Goal: Contribute content

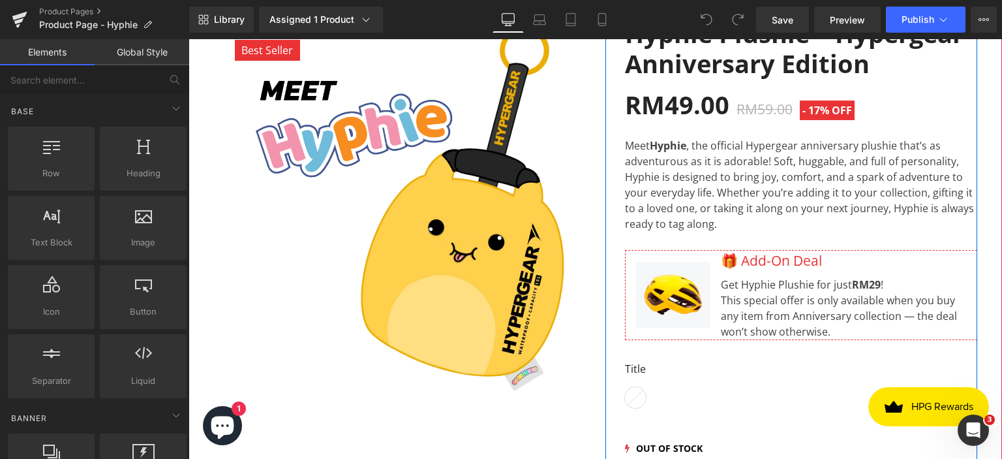
scroll to position [261, 0]
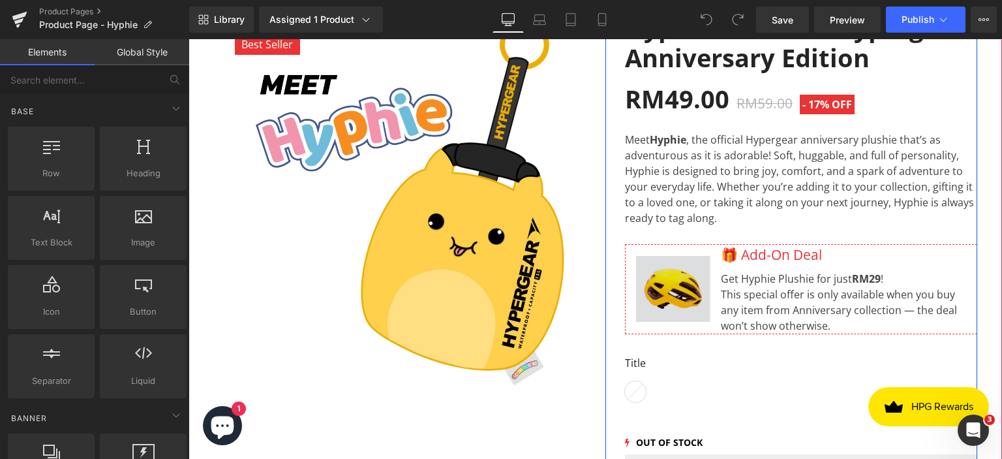
click at [671, 288] on div "Image" at bounding box center [673, 288] width 95 height 87
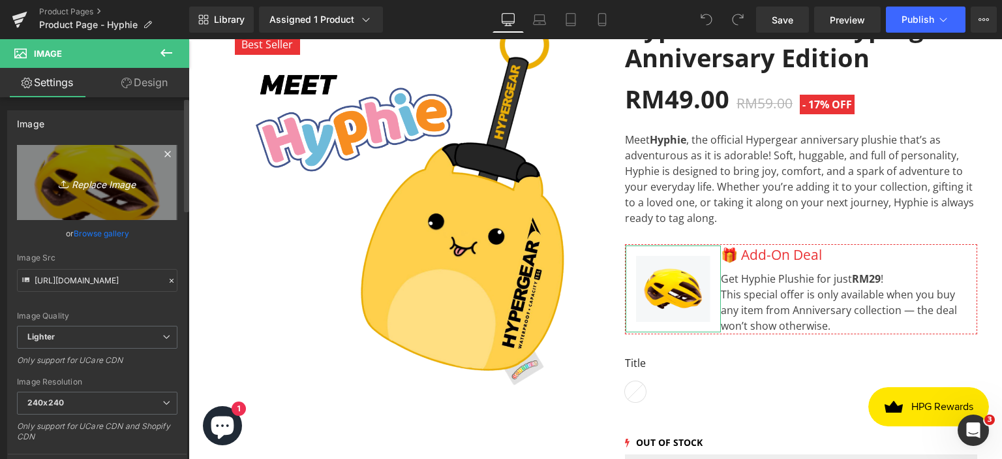
click at [69, 188] on icon "Replace Image" at bounding box center [97, 182] width 104 height 16
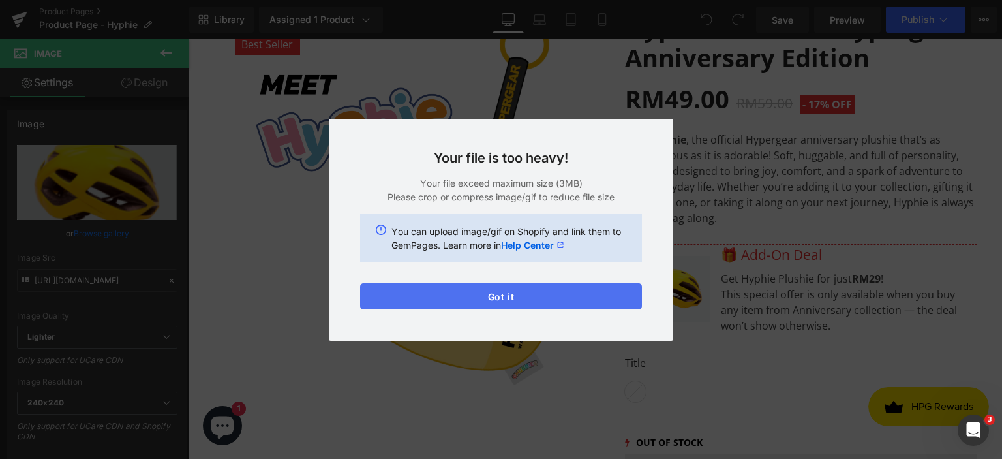
click at [538, 293] on button "Got it" at bounding box center [501, 296] width 282 height 26
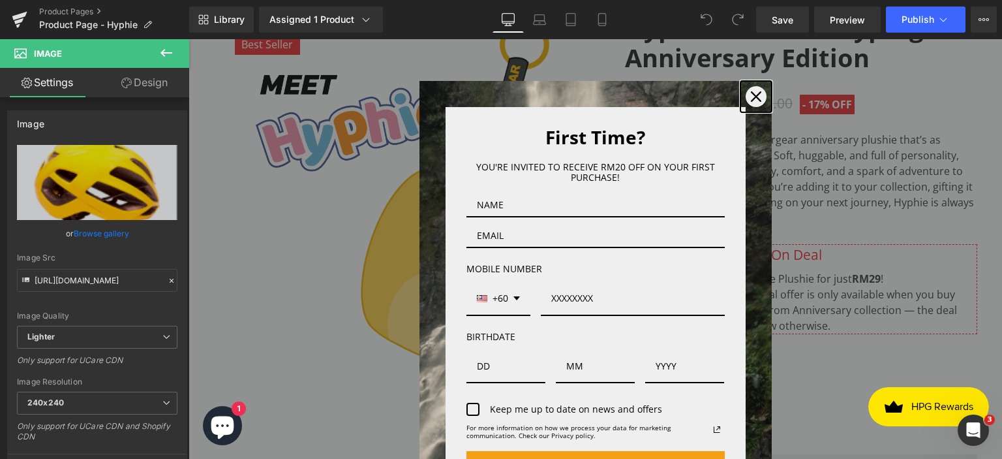
click at [751, 93] on icon "close icon" at bounding box center [756, 96] width 10 height 10
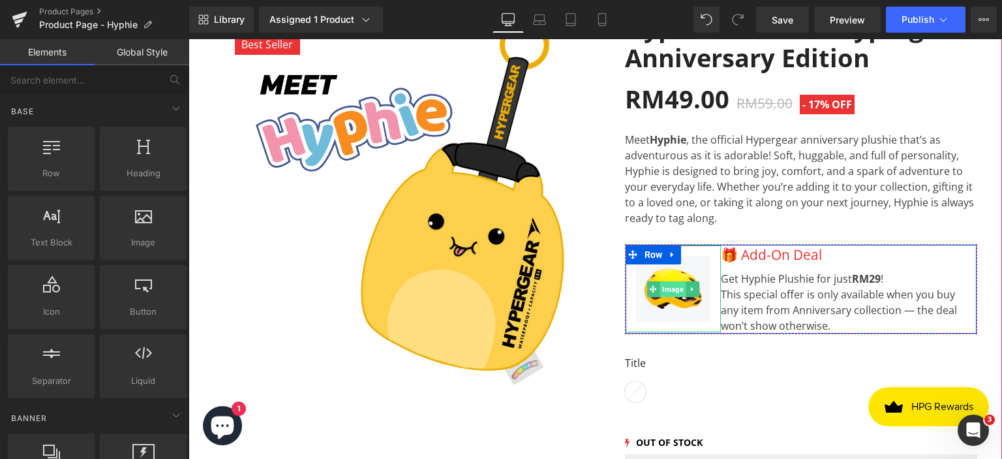
click at [671, 286] on span "Image" at bounding box center [673, 289] width 27 height 16
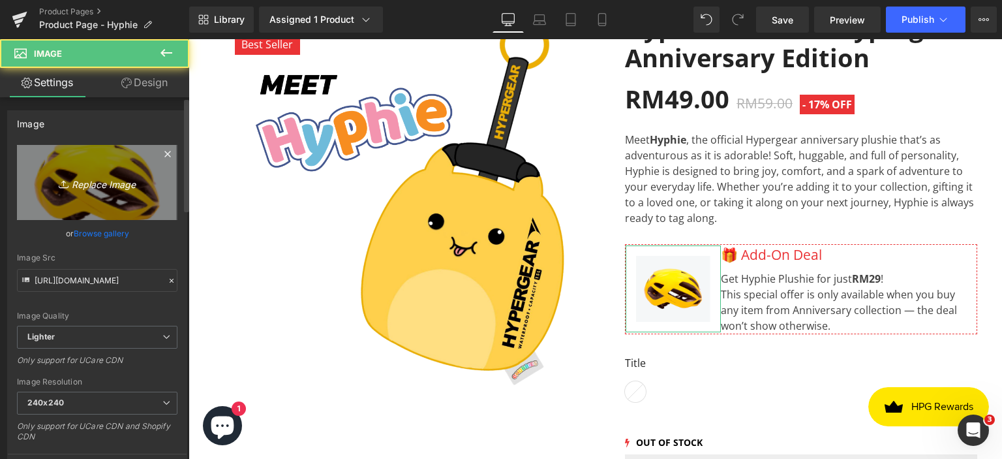
click at [91, 179] on icon "Replace Image" at bounding box center [97, 182] width 104 height 16
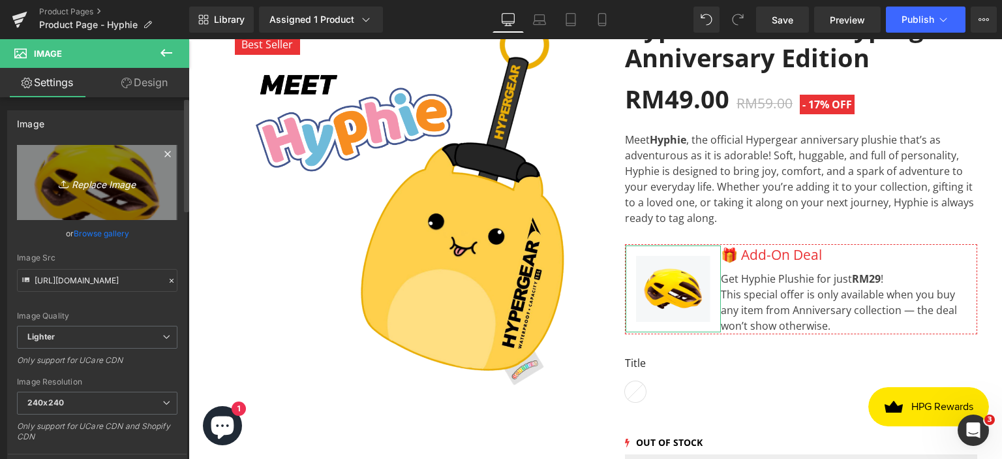
type input "C:\fakepath\IMG_4854_white-min.png"
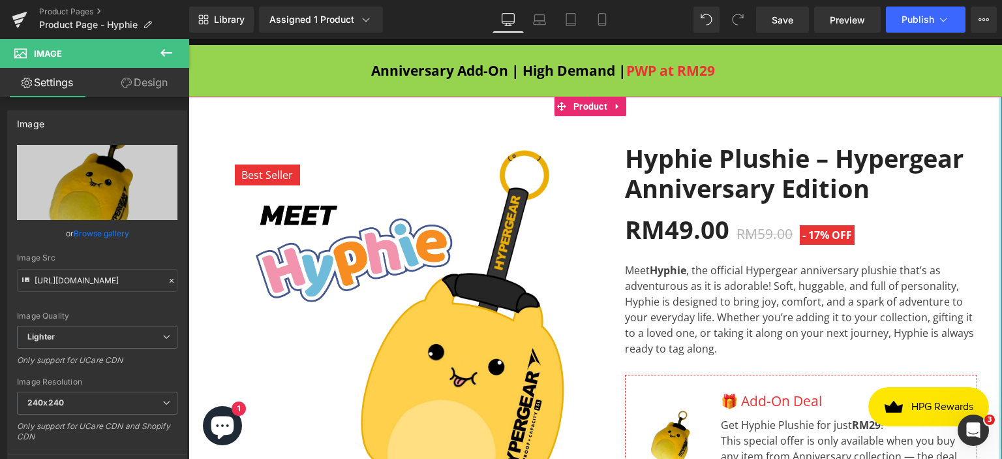
type input "[URL][DOMAIN_NAME]"
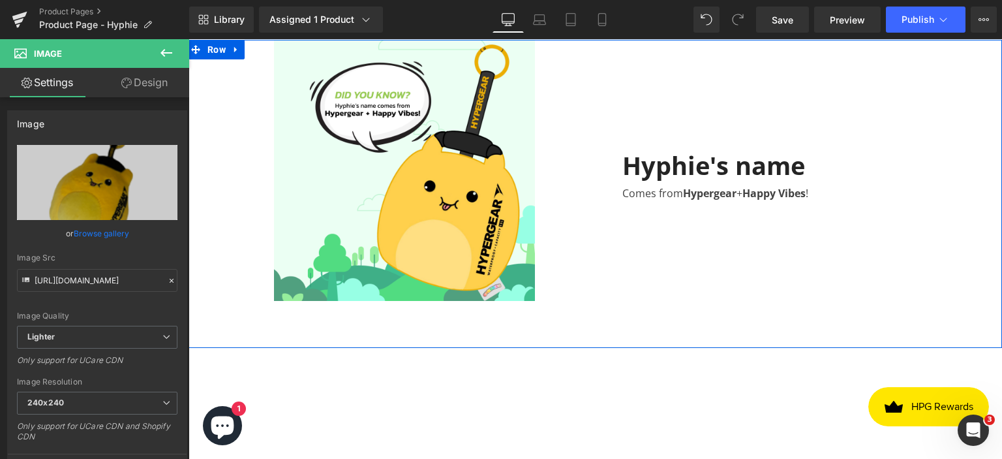
scroll to position [1958, 0]
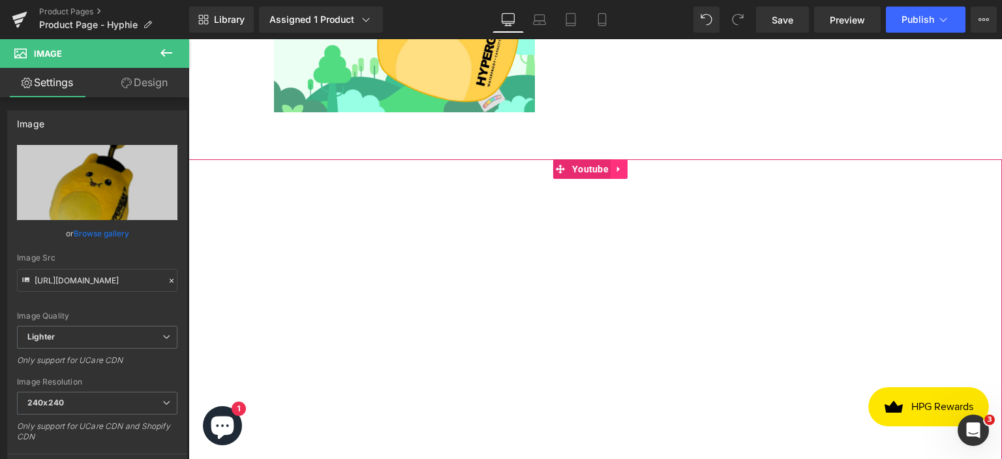
click at [616, 164] on icon at bounding box center [619, 169] width 9 height 10
click at [629, 168] on icon at bounding box center [628, 168] width 9 height 9
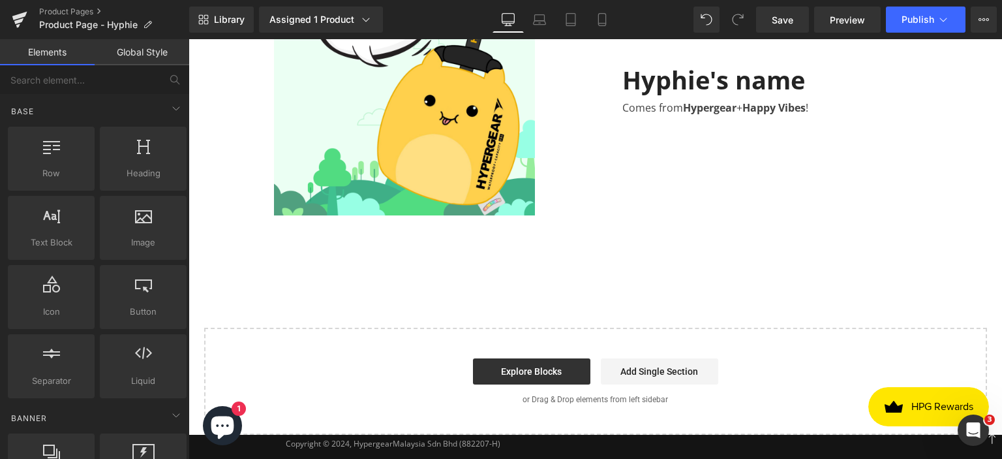
scroll to position [1892, 0]
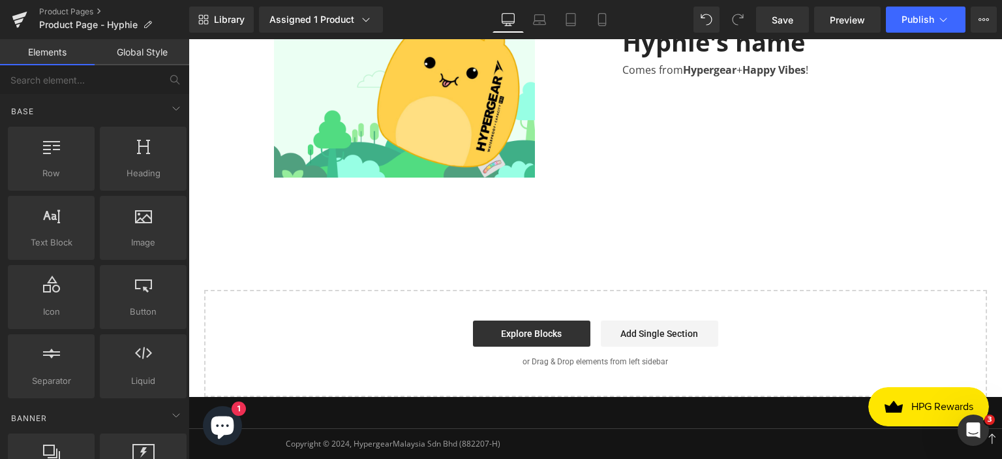
click at [360, 303] on div "Start building your page Explore Blocks Add Single Section or Drag & Drop eleme…" at bounding box center [596, 343] width 780 height 104
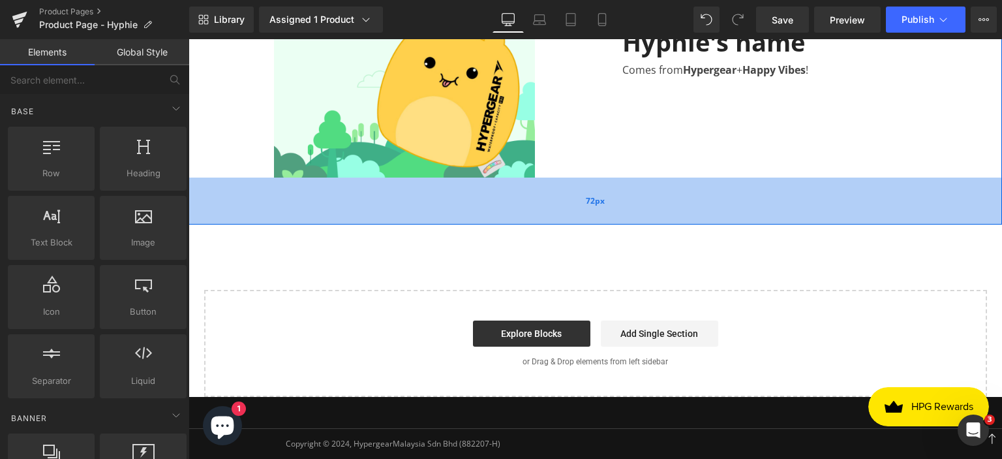
click at [431, 201] on div "72px" at bounding box center [596, 200] width 814 height 47
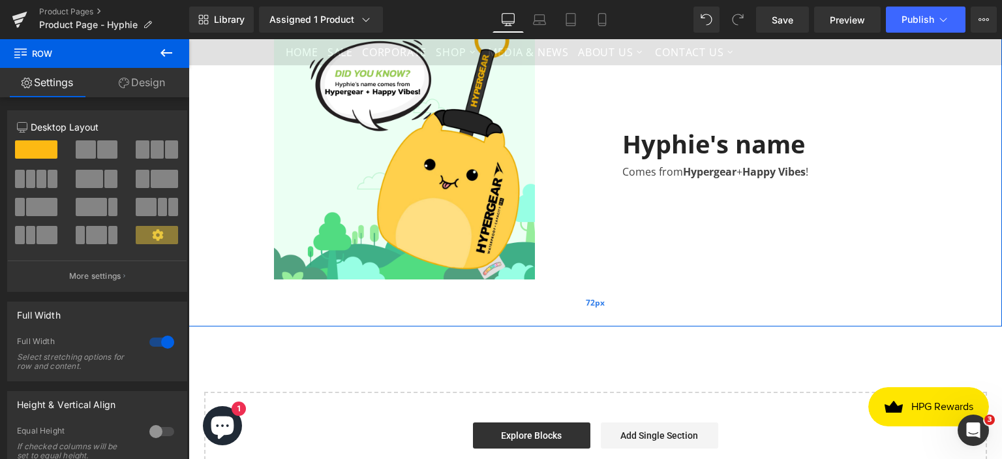
scroll to position [1631, 0]
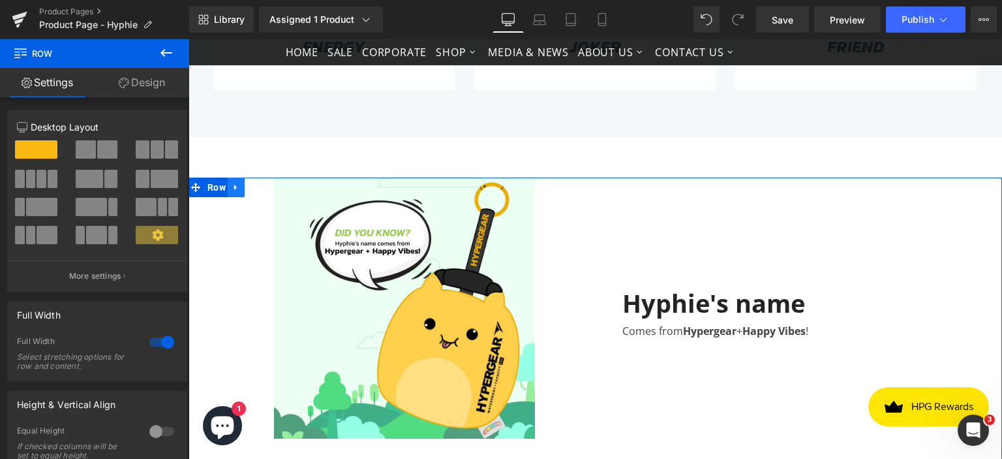
click at [234, 186] on icon at bounding box center [235, 188] width 3 height 6
click at [251, 178] on link at bounding box center [253, 187] width 17 height 20
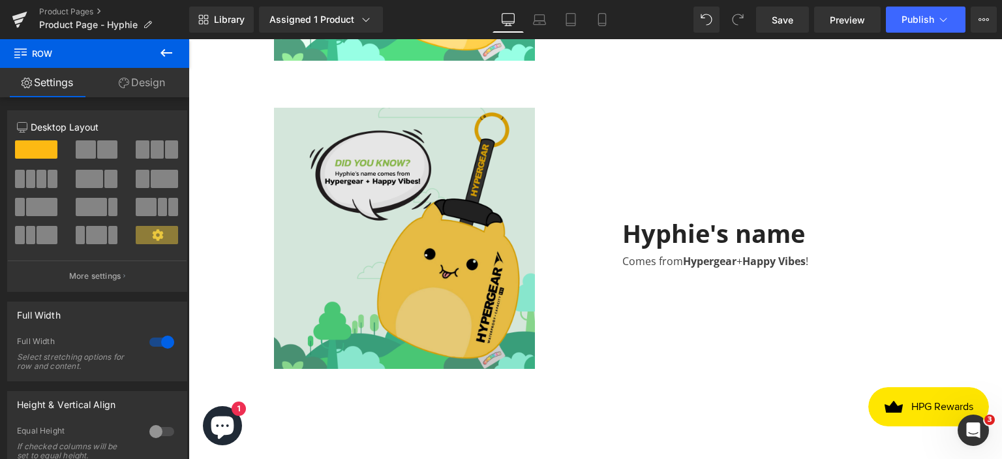
scroll to position [2023, 0]
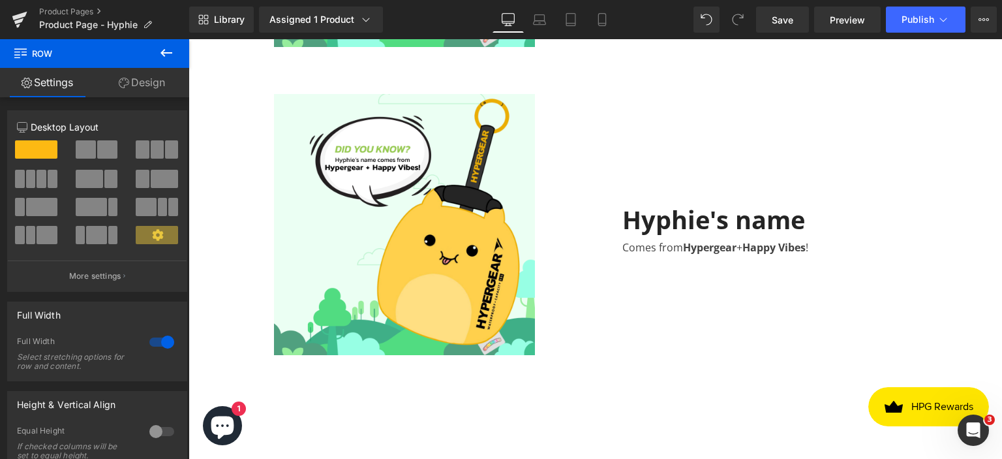
click at [256, 174] on div at bounding box center [405, 224] width 382 height 261
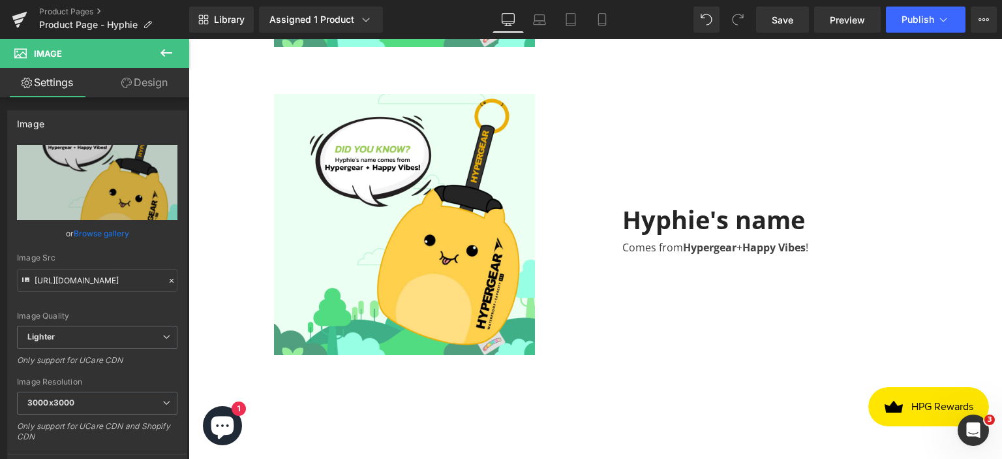
click at [161, 52] on icon at bounding box center [167, 53] width 12 height 8
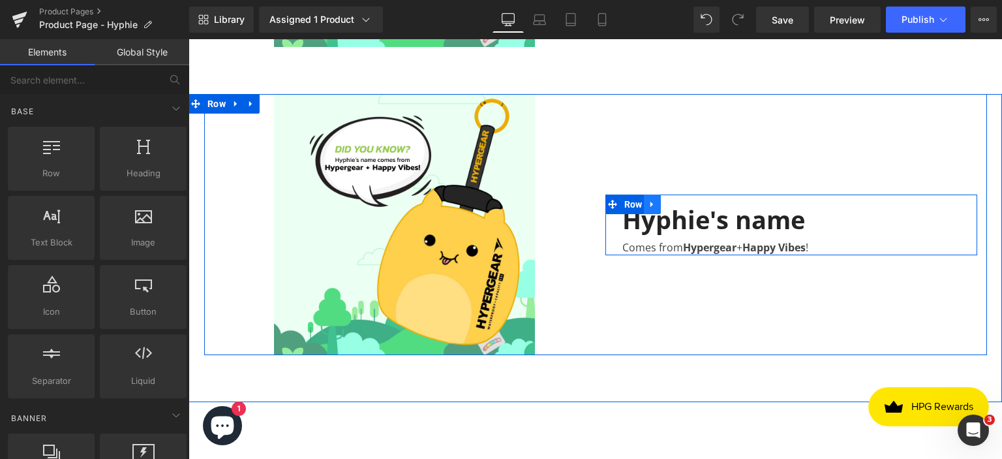
click at [651, 208] on link at bounding box center [652, 204] width 17 height 20
click at [682, 200] on icon at bounding box center [686, 204] width 9 height 10
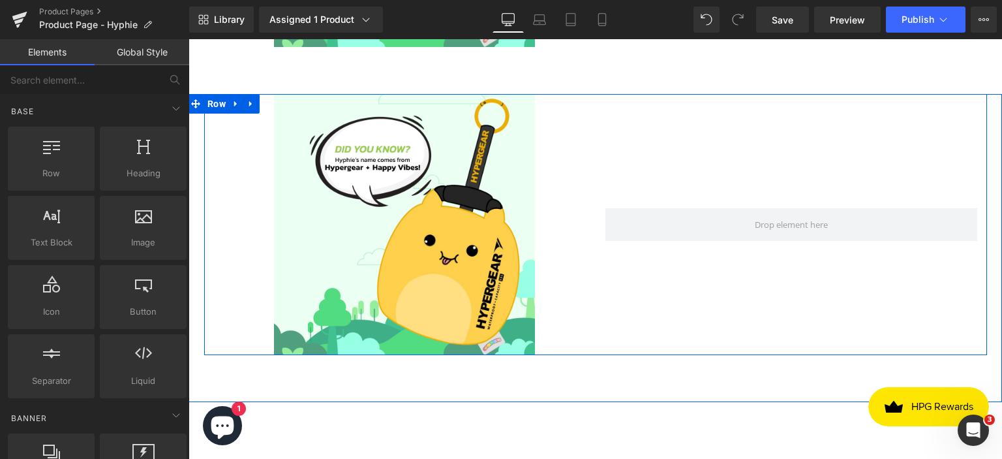
click at [674, 147] on div at bounding box center [792, 224] width 392 height 261
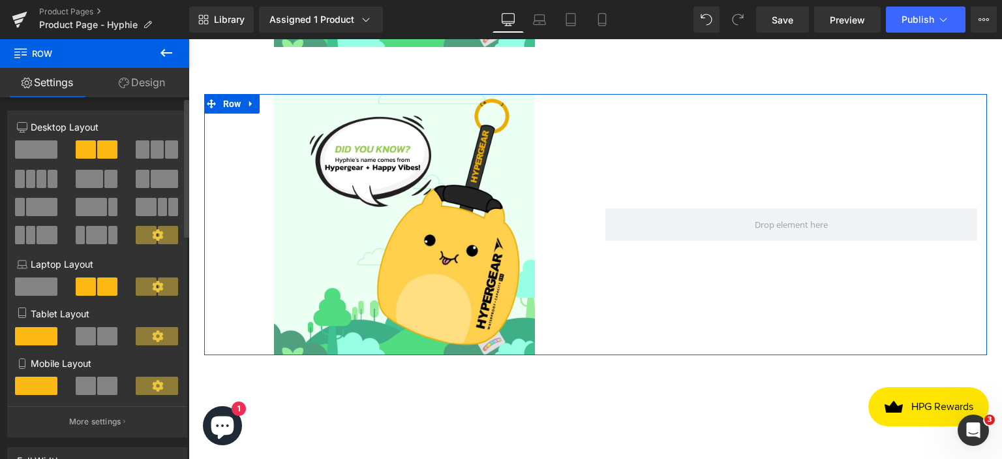
click at [145, 145] on span at bounding box center [142, 149] width 13 height 18
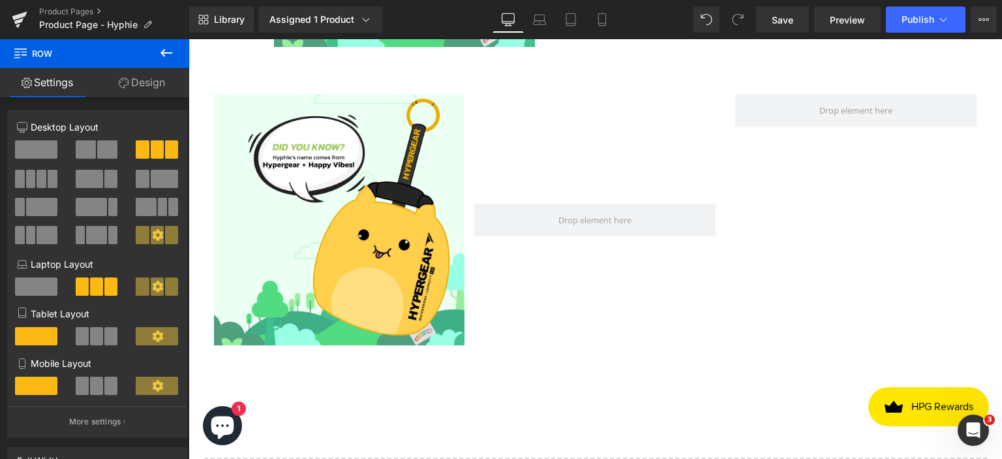
click at [170, 52] on icon at bounding box center [167, 53] width 16 height 16
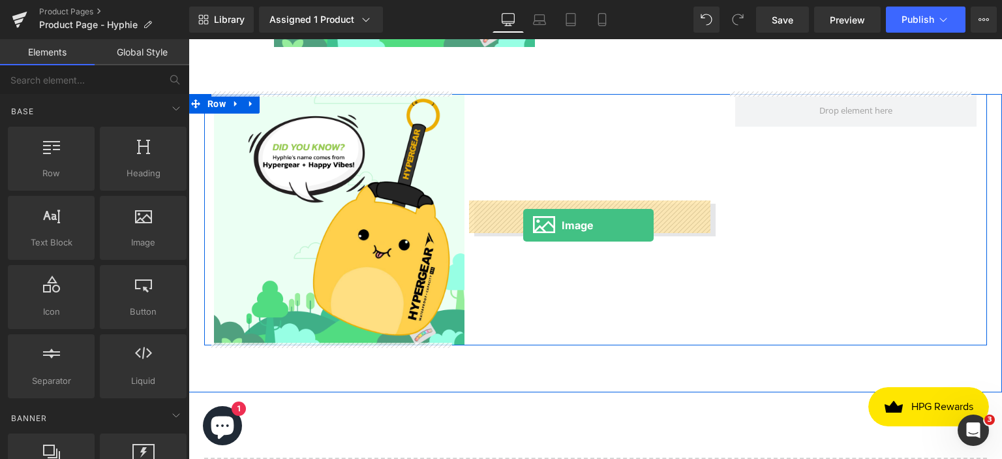
drag, startPoint x: 317, startPoint y: 271, endPoint x: 523, endPoint y: 225, distance: 211.2
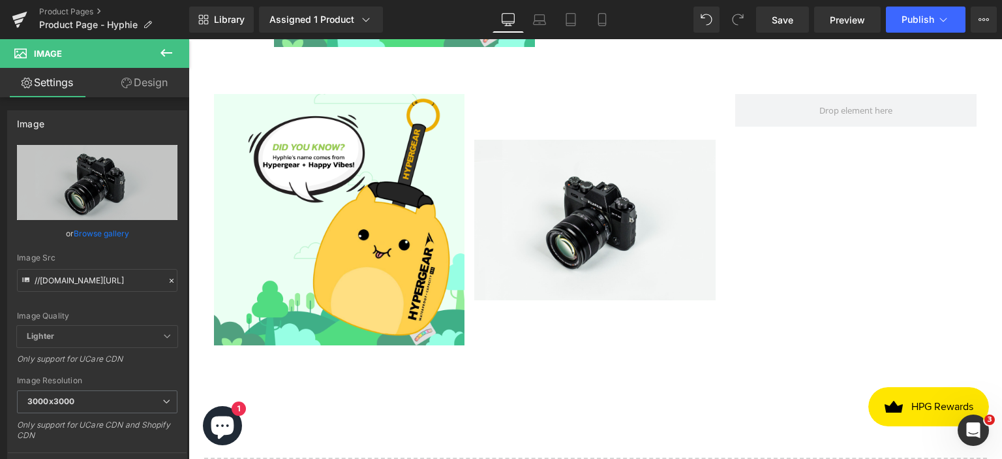
click at [168, 54] on icon at bounding box center [167, 53] width 16 height 16
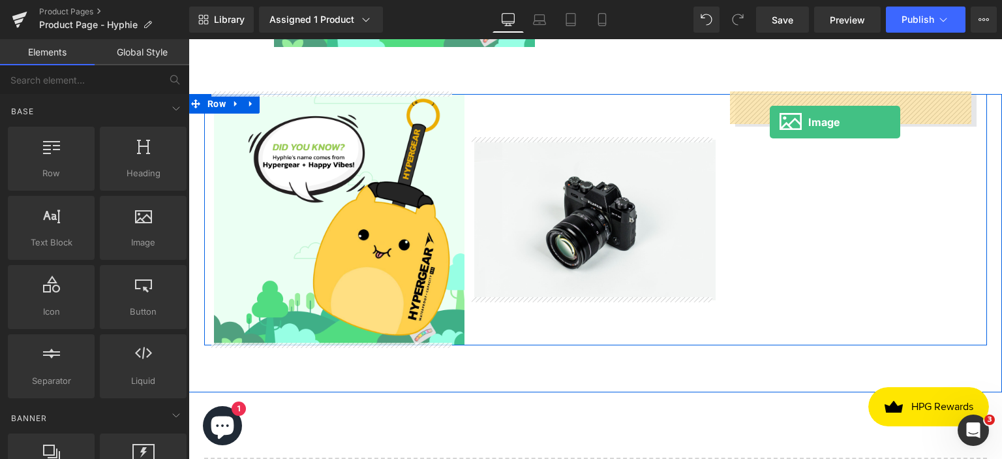
drag, startPoint x: 316, startPoint y: 276, endPoint x: 771, endPoint y: 121, distance: 480.6
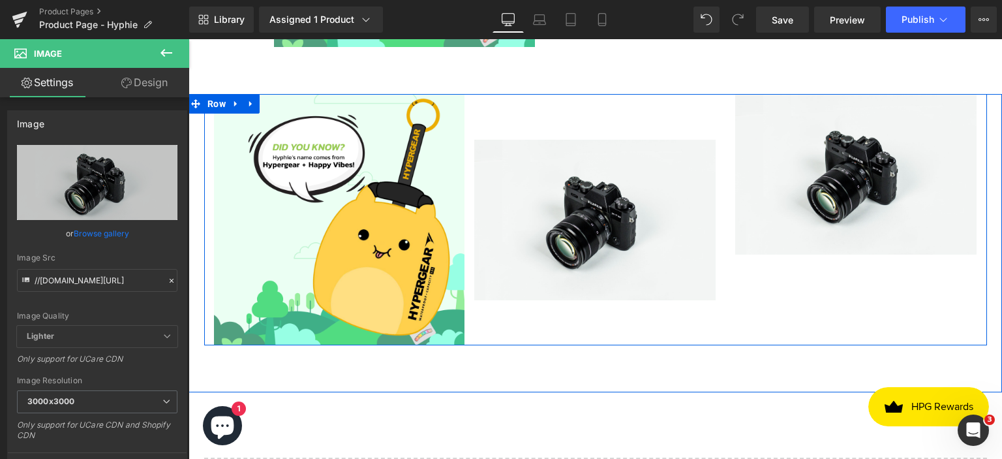
click at [637, 110] on div "Image" at bounding box center [595, 219] width 261 height 251
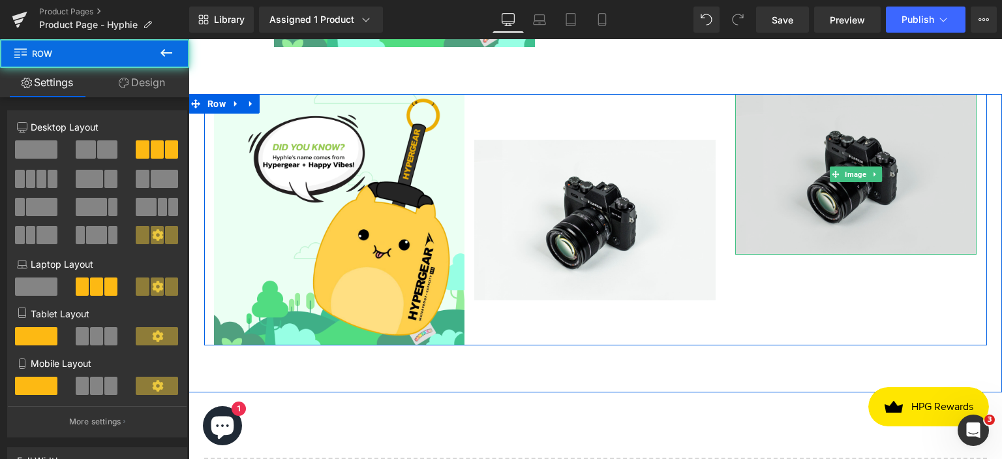
click at [783, 118] on img at bounding box center [855, 174] width 241 height 160
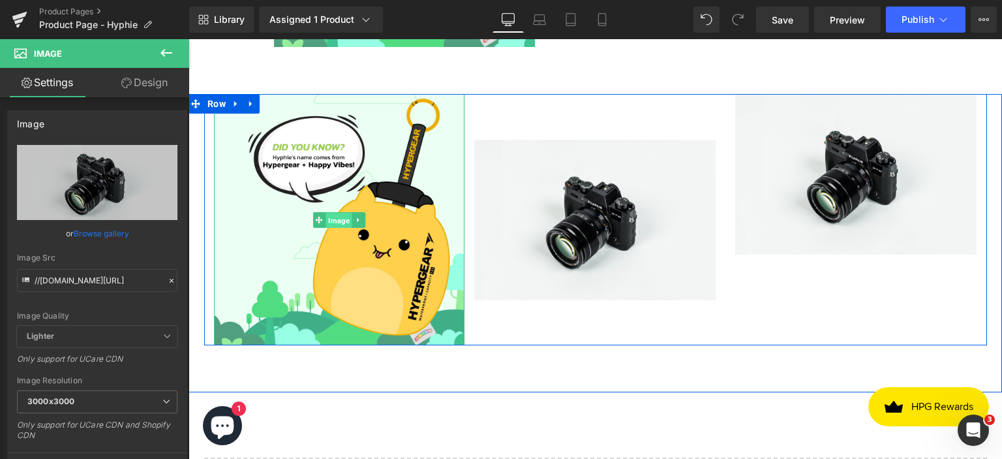
click at [333, 218] on span "Image" at bounding box center [339, 221] width 27 height 16
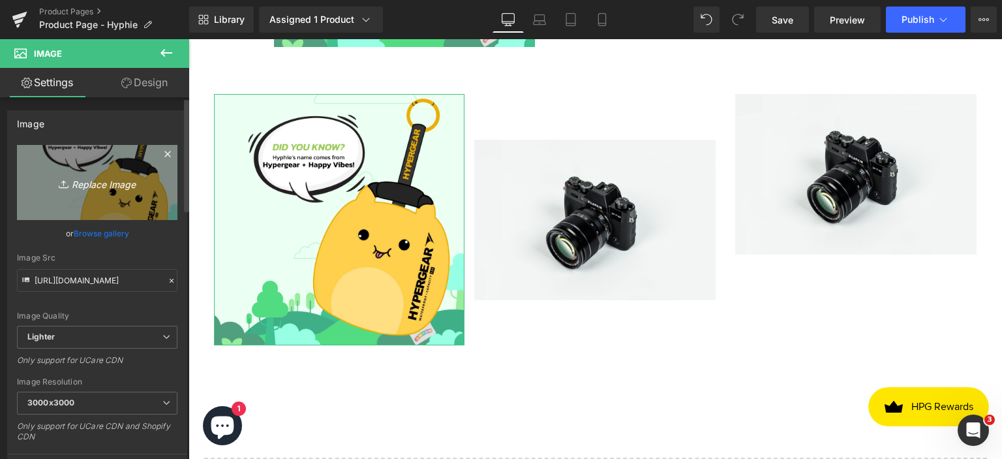
click at [100, 188] on icon "Replace Image" at bounding box center [97, 182] width 104 height 16
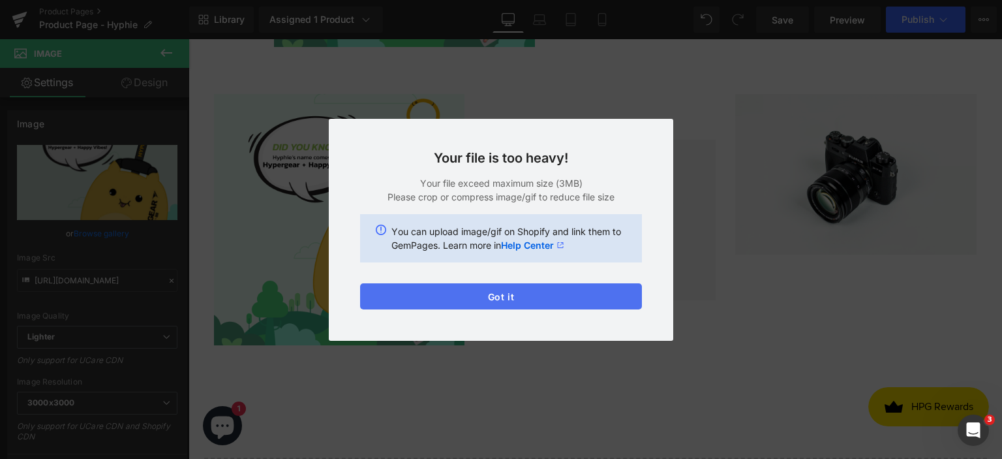
click at [537, 300] on button "Got it" at bounding box center [501, 296] width 282 height 26
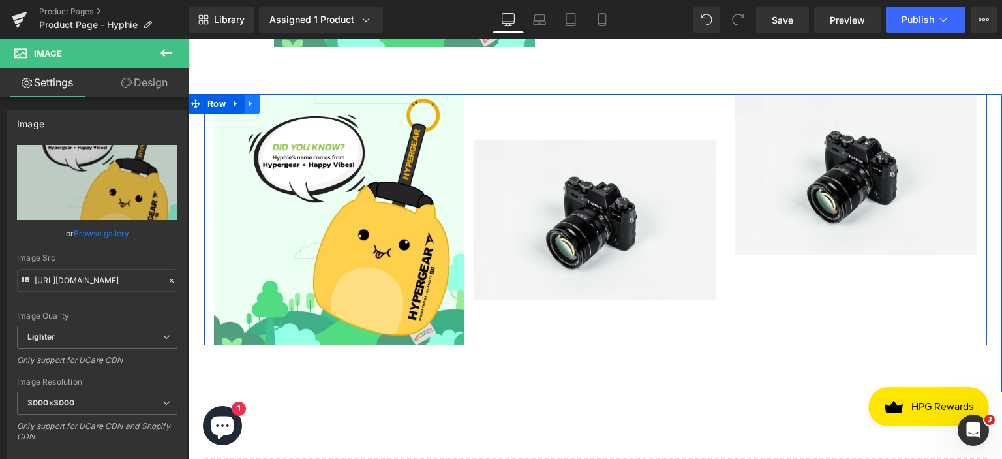
click at [249, 99] on icon at bounding box center [251, 104] width 9 height 10
click at [281, 104] on icon at bounding box center [285, 103] width 9 height 9
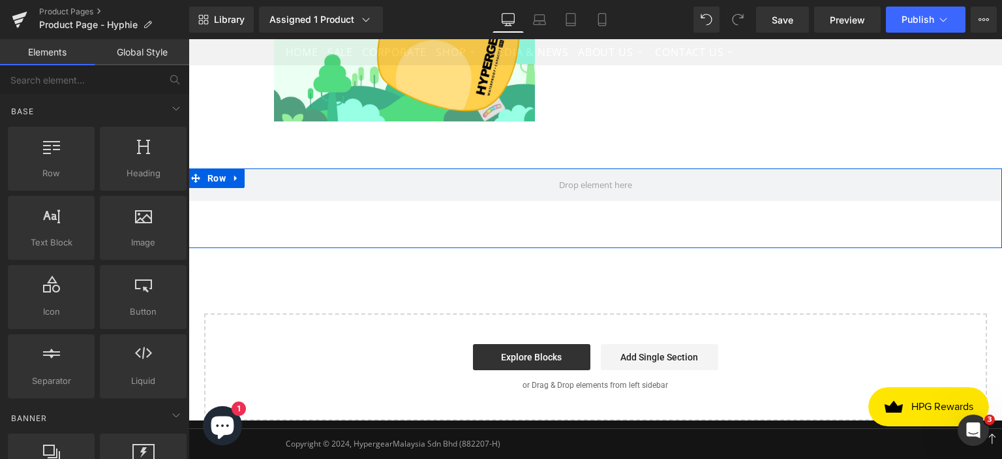
scroll to position [1892, 0]
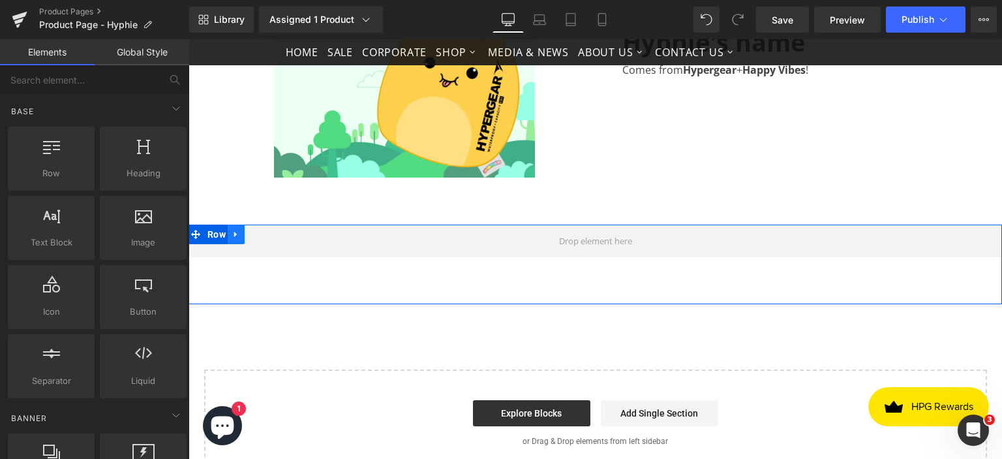
click at [234, 232] on icon at bounding box center [235, 235] width 3 height 6
click at [266, 233] on icon at bounding box center [270, 234] width 9 height 9
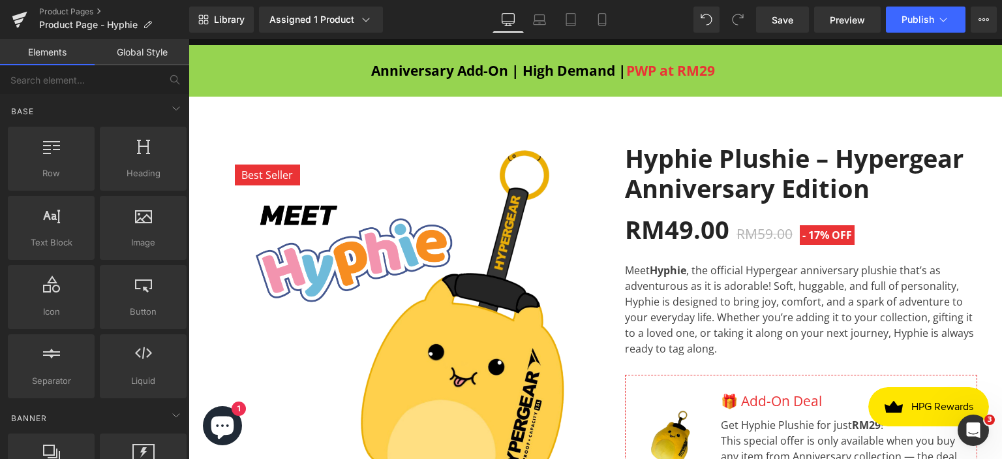
scroll to position [0, 0]
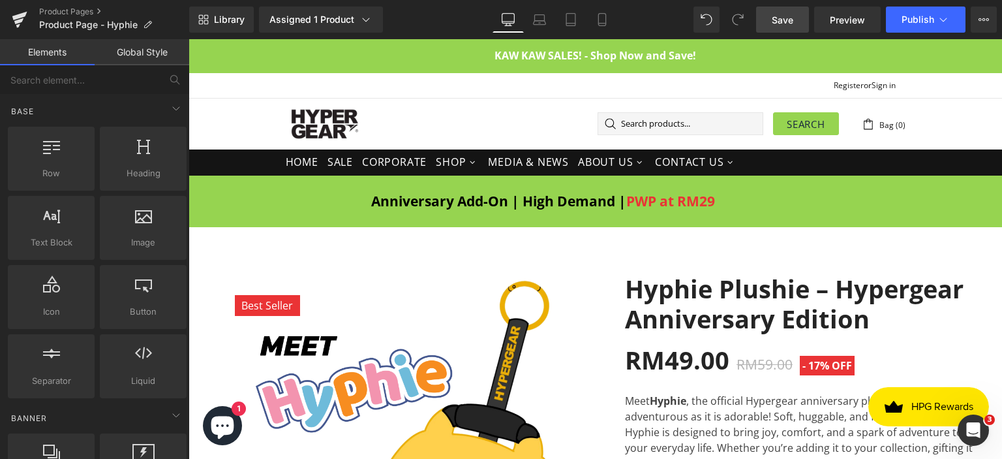
click at [788, 25] on span "Save" at bounding box center [783, 20] width 22 height 14
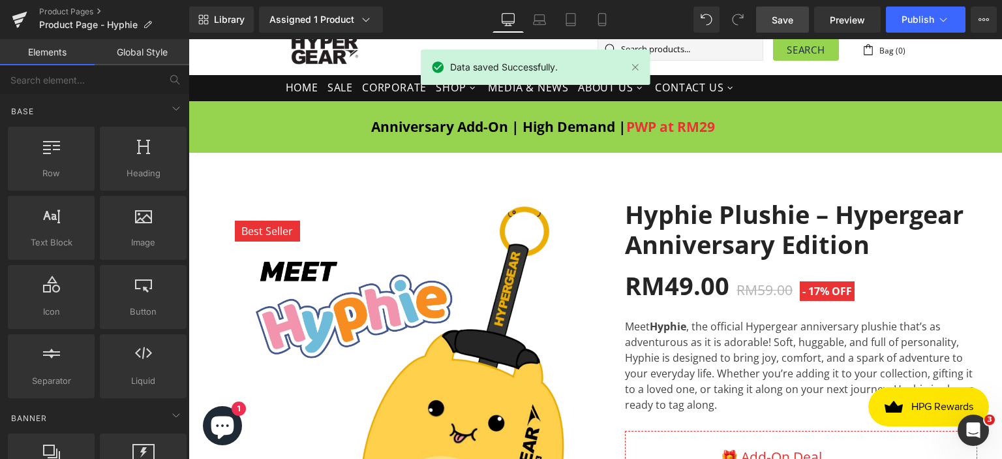
scroll to position [196, 0]
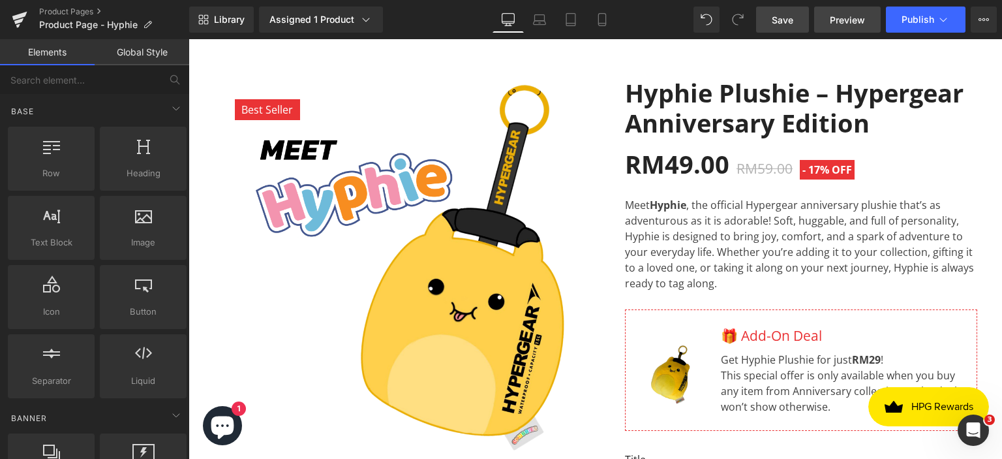
click at [857, 20] on span "Preview" at bounding box center [847, 20] width 35 height 14
click at [903, 23] on span "Publish" at bounding box center [918, 19] width 33 height 10
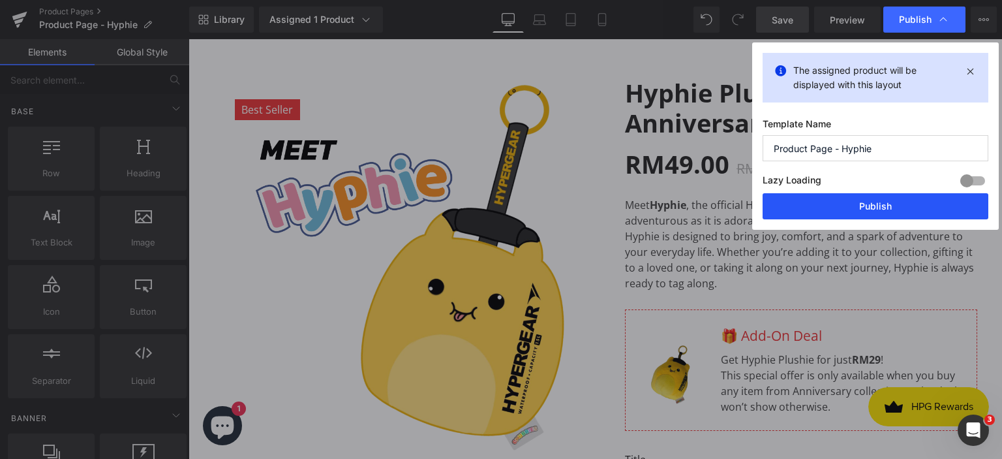
click at [844, 205] on button "Publish" at bounding box center [876, 206] width 226 height 26
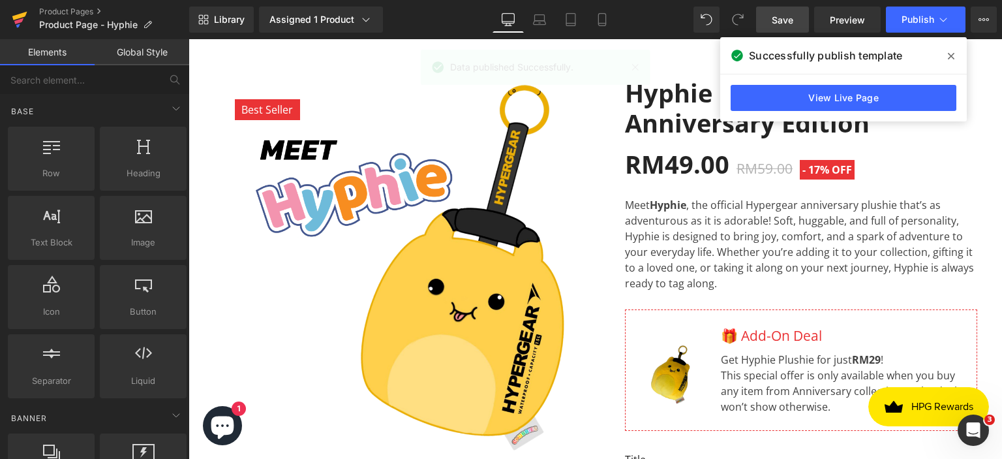
click at [25, 16] on icon at bounding box center [20, 19] width 16 height 33
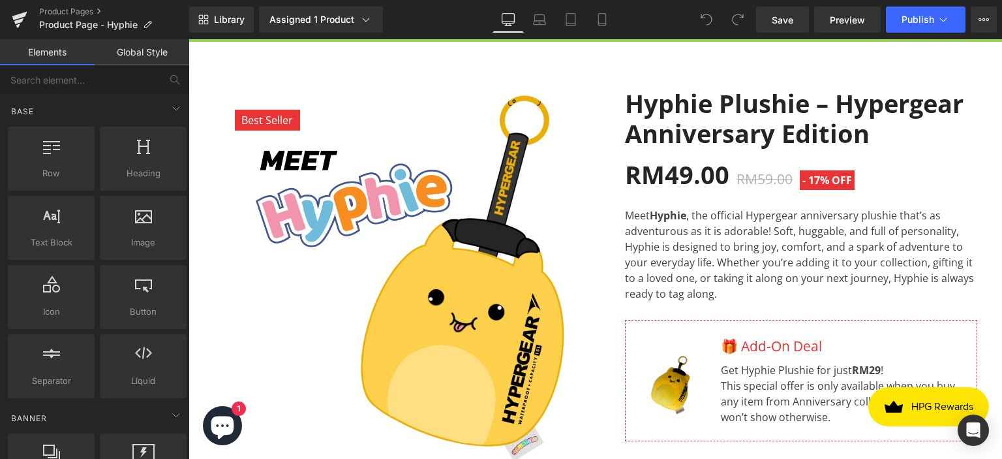
scroll to position [196, 0]
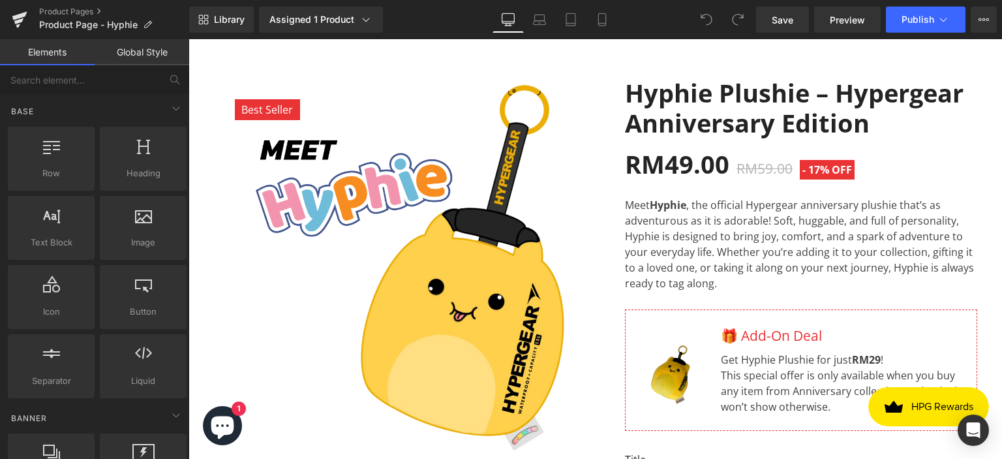
click at [415, 209] on img at bounding box center [400, 264] width 372 height 372
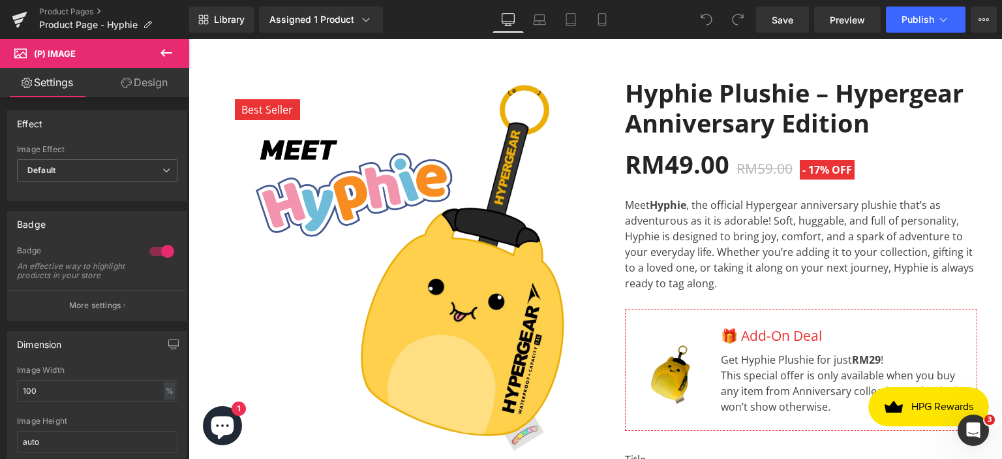
scroll to position [0, 0]
click at [166, 55] on icon at bounding box center [167, 53] width 16 height 16
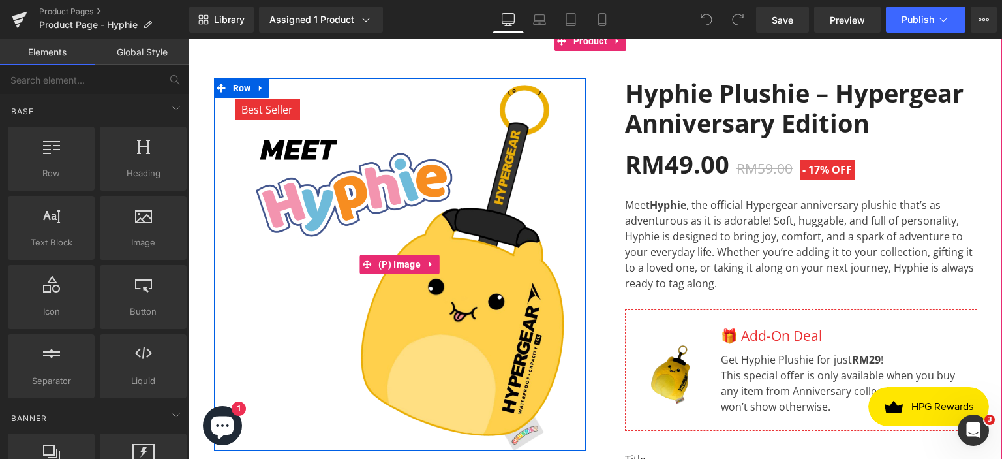
click at [315, 191] on img at bounding box center [400, 264] width 372 height 372
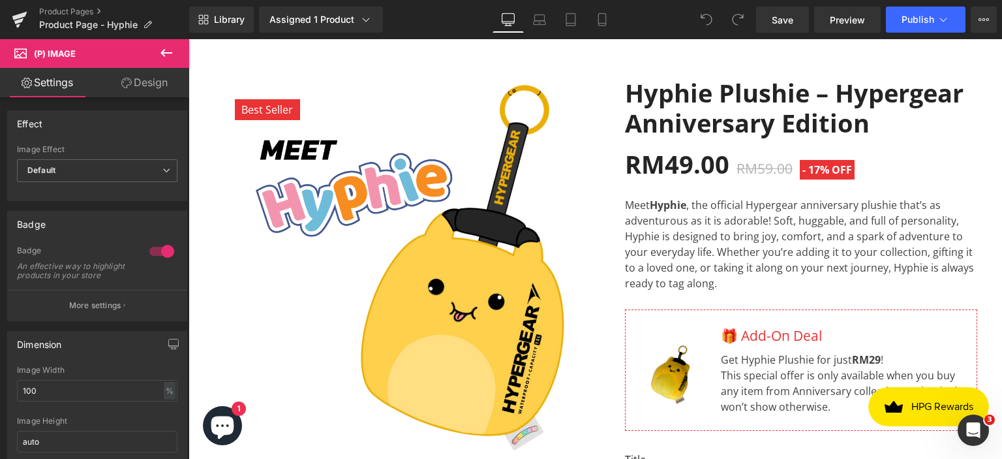
click at [170, 49] on icon at bounding box center [167, 53] width 16 height 16
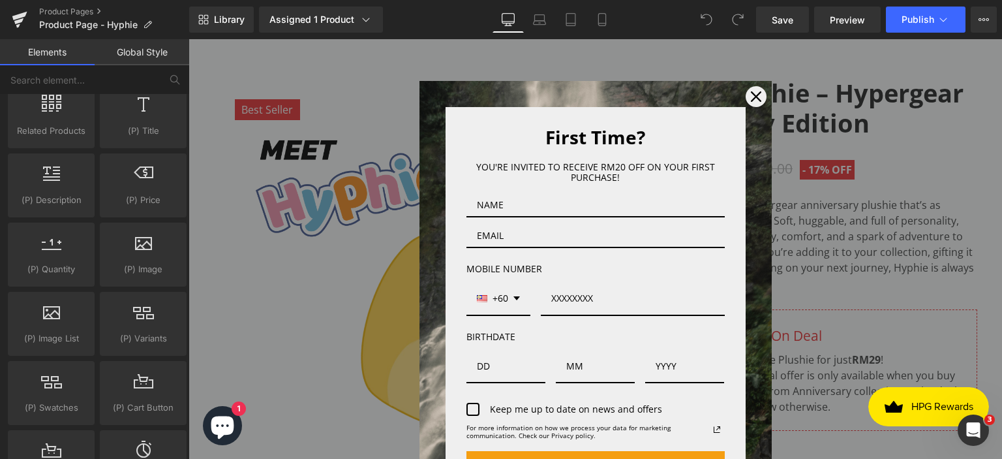
scroll to position [1175, 0]
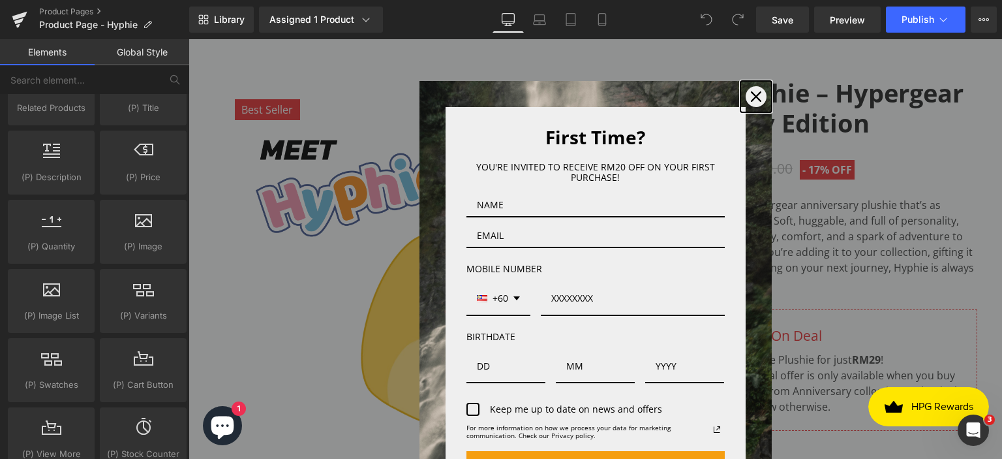
click at [752, 97] on div "Close" at bounding box center [756, 96] width 21 height 21
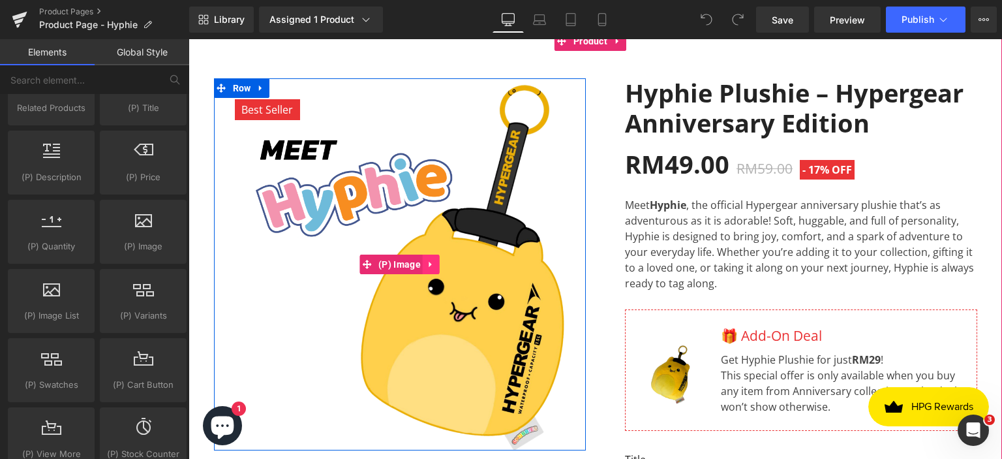
click at [432, 269] on link at bounding box center [431, 264] width 17 height 20
click at [436, 262] on icon at bounding box center [440, 264] width 9 height 9
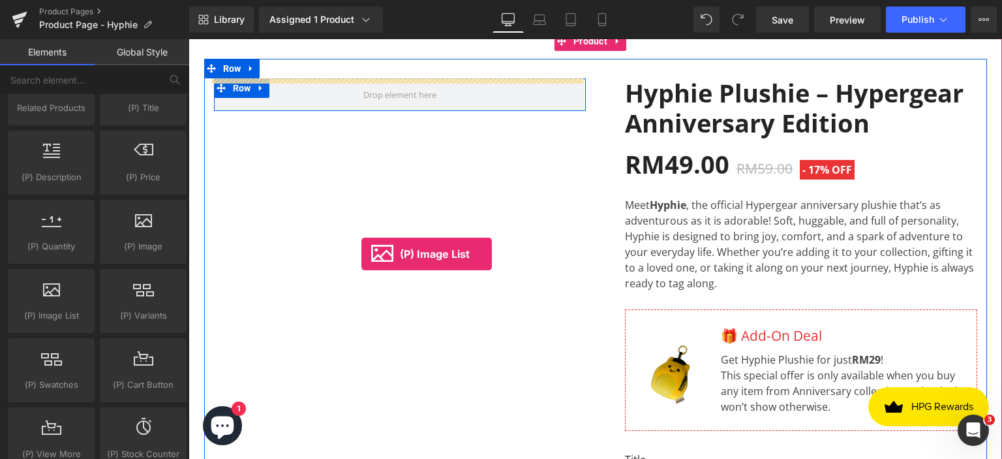
drag, startPoint x: 238, startPoint y: 344, endPoint x: 362, endPoint y: 254, distance: 152.7
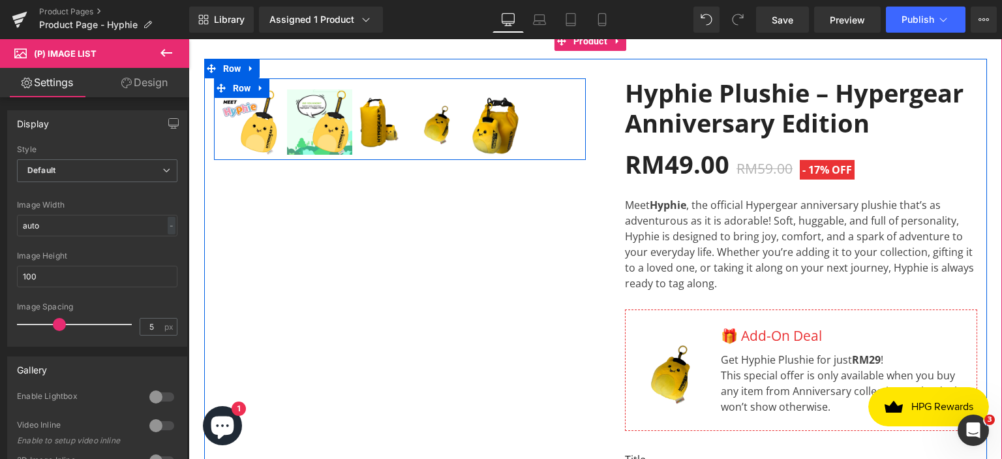
scroll to position [131, 0]
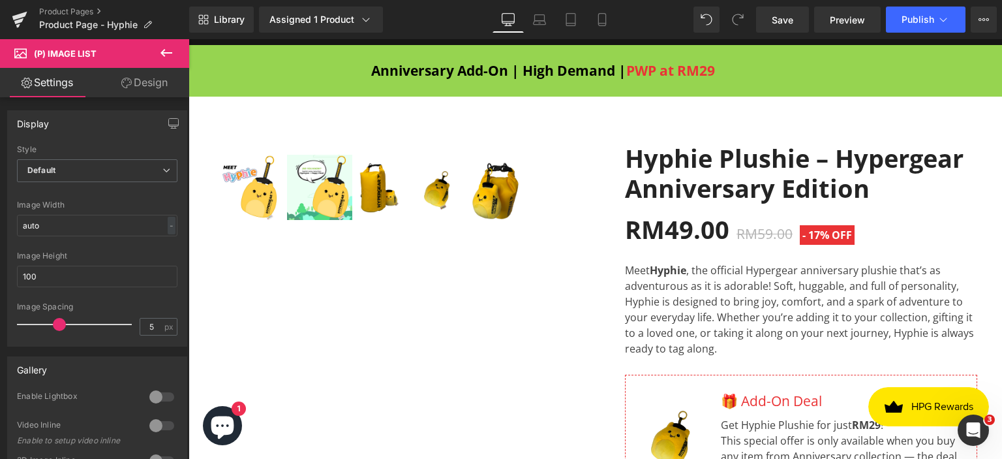
click at [170, 54] on icon at bounding box center [167, 53] width 16 height 16
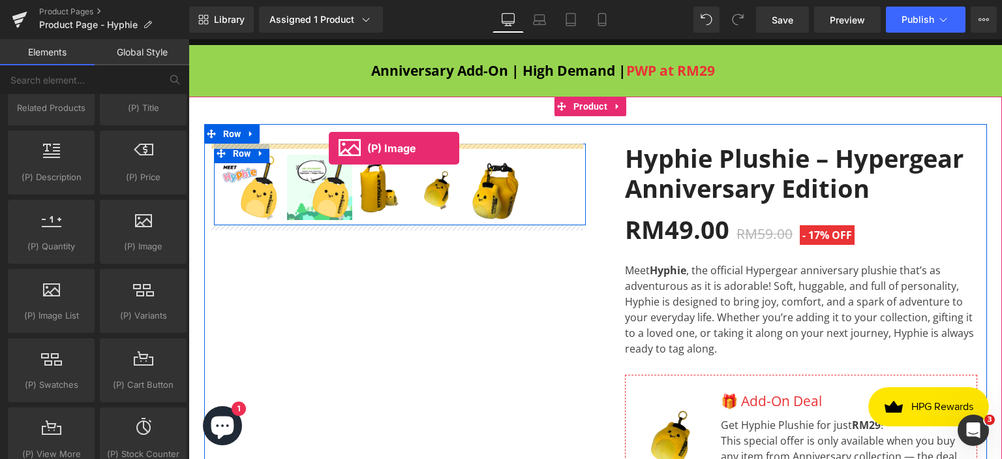
drag, startPoint x: 328, startPoint y: 281, endPoint x: 329, endPoint y: 148, distance: 133.1
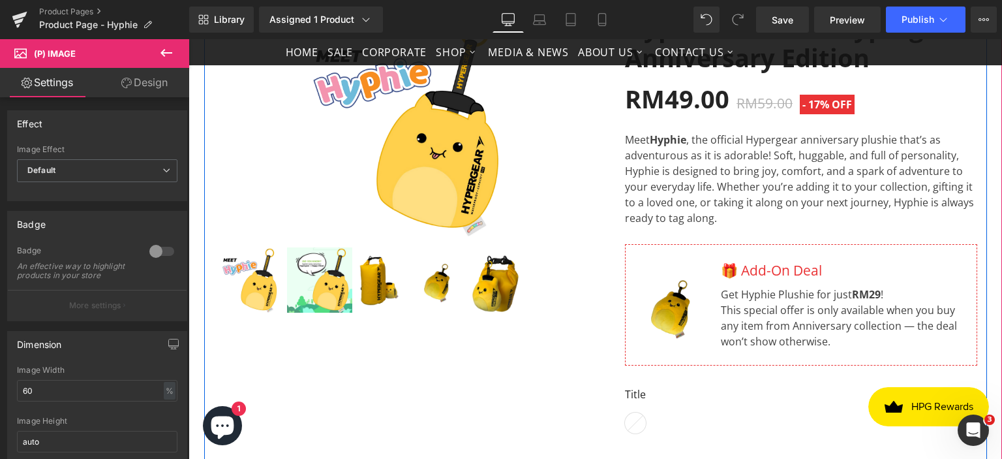
scroll to position [261, 0]
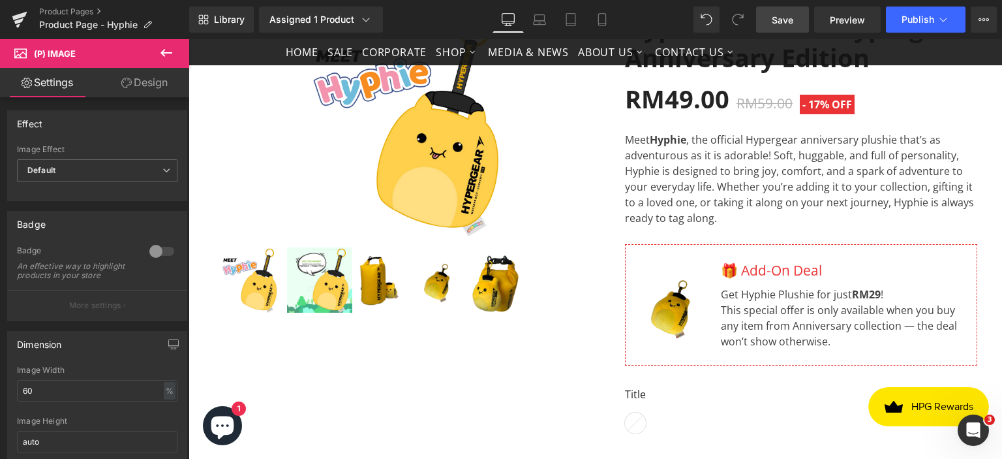
click at [790, 15] on span "Save" at bounding box center [783, 20] width 22 height 14
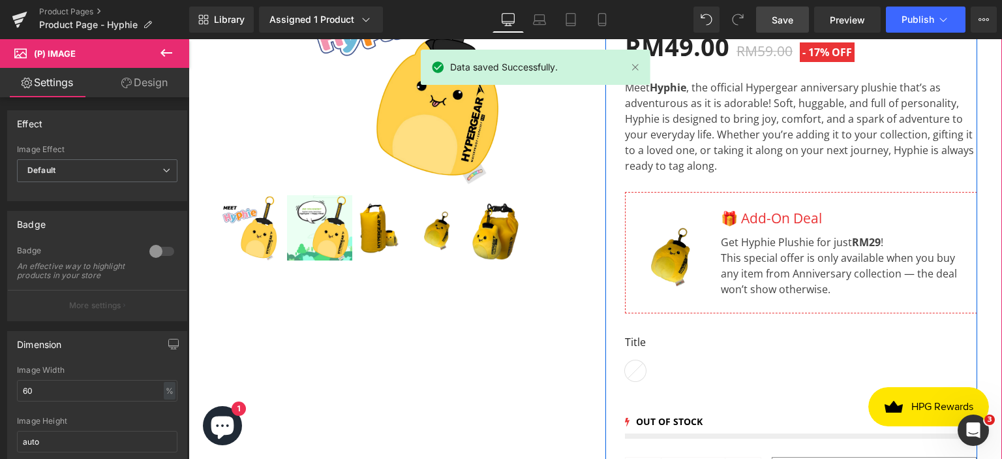
scroll to position [457, 0]
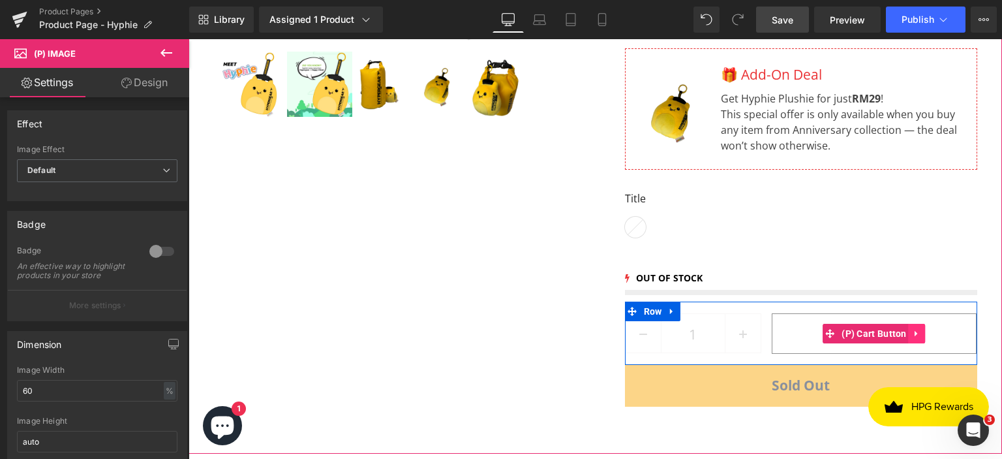
click at [913, 331] on icon at bounding box center [917, 333] width 9 height 10
click at [922, 329] on icon at bounding box center [926, 333] width 9 height 9
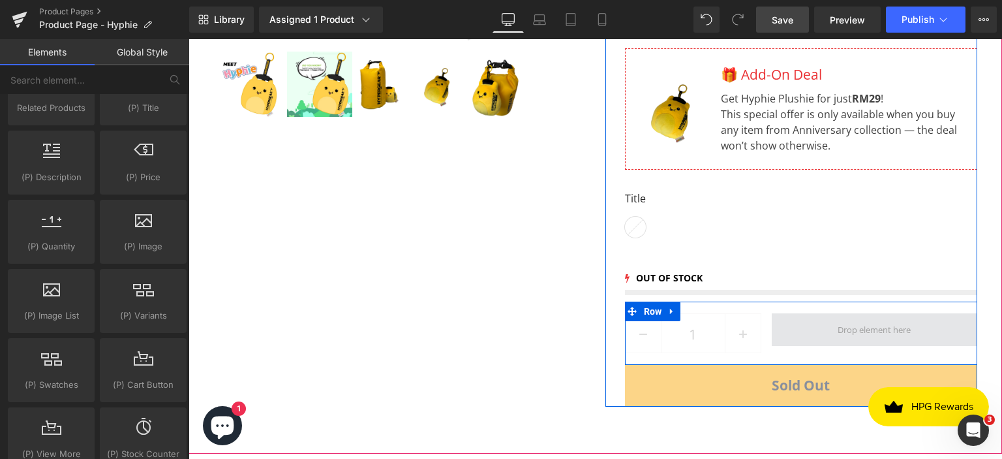
click at [837, 326] on span at bounding box center [874, 329] width 82 height 17
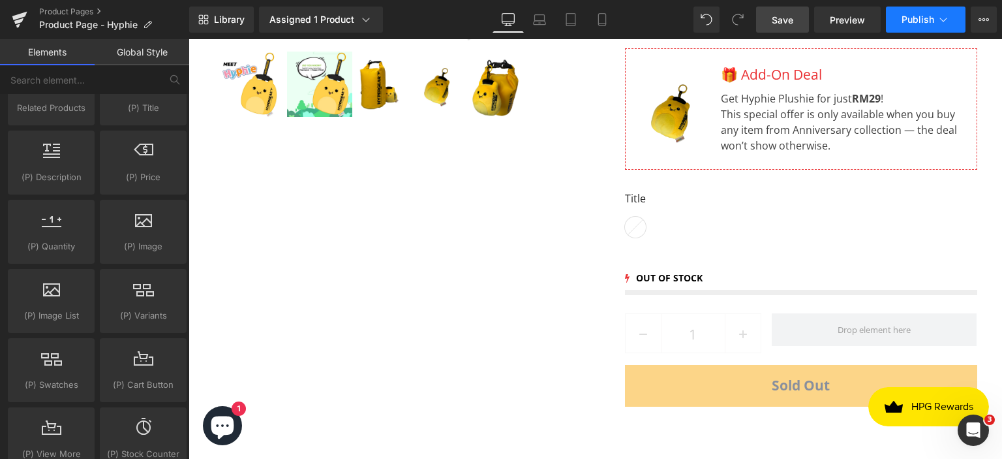
click at [898, 20] on button "Publish" at bounding box center [926, 20] width 80 height 26
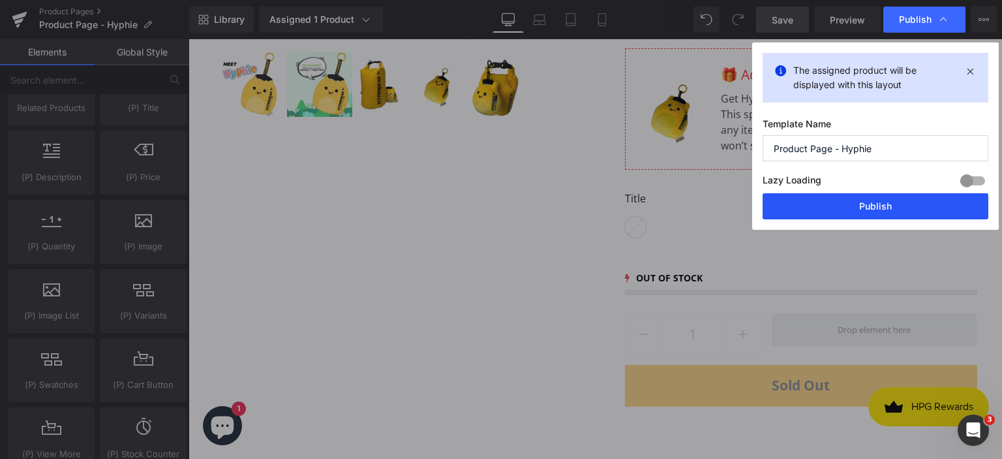
click at [807, 202] on button "Publish" at bounding box center [876, 206] width 226 height 26
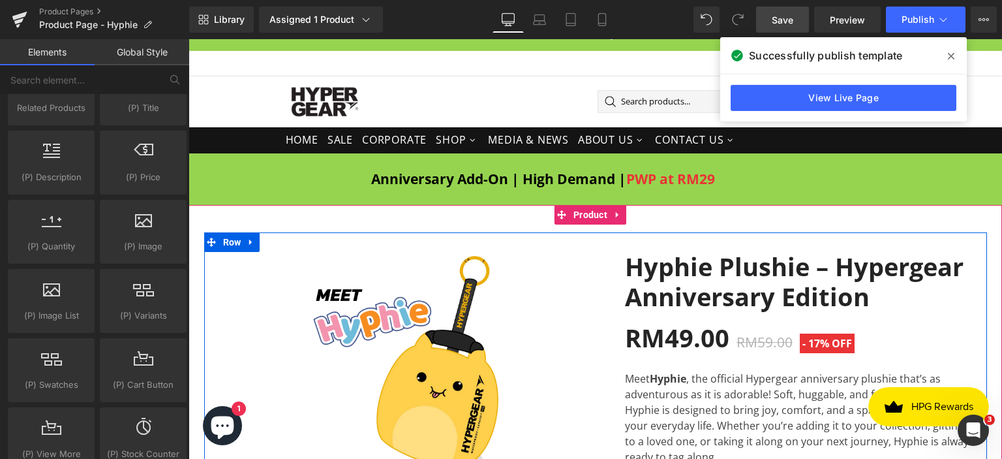
scroll to position [0, 0]
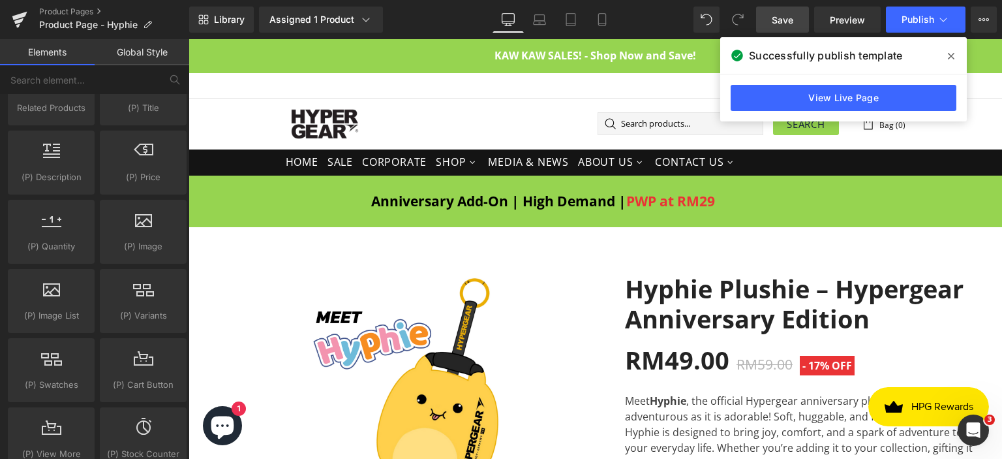
click at [950, 55] on icon at bounding box center [951, 56] width 7 height 7
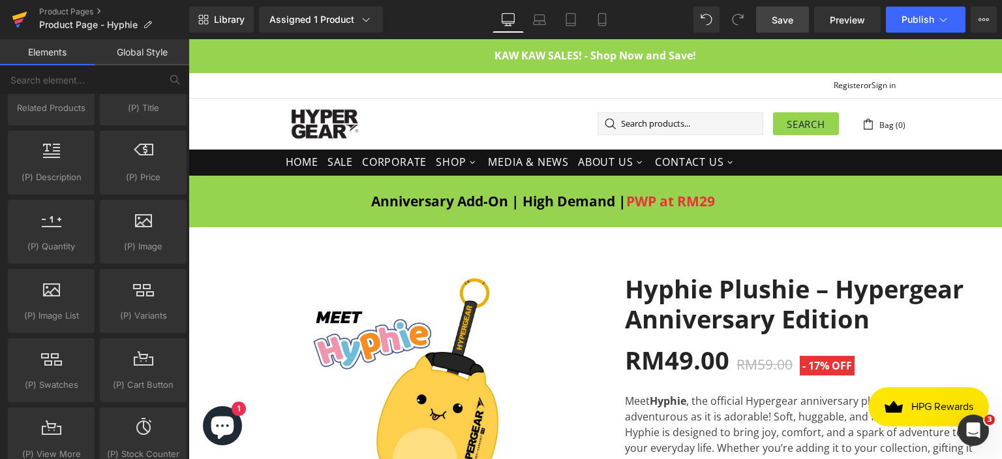
click at [23, 21] on icon at bounding box center [20, 19] width 16 height 33
